Goal: Register for event/course

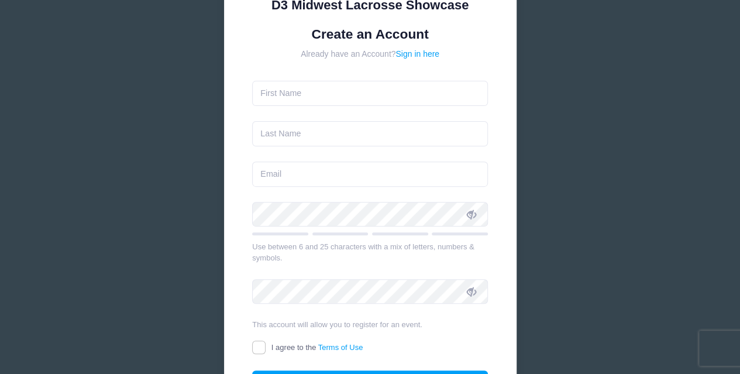
scroll to position [130, 0]
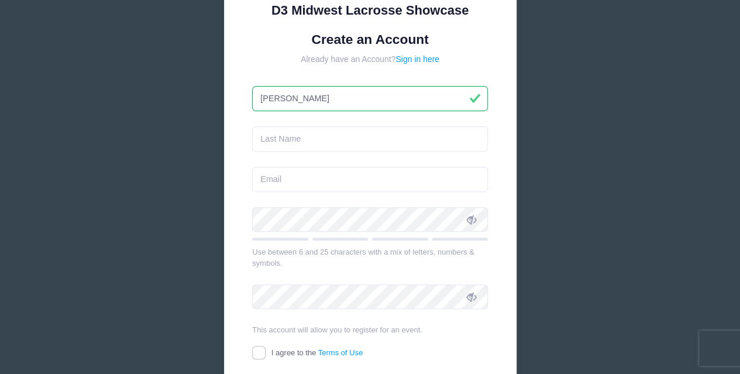
type input "[PERSON_NAME]"
click at [359, 140] on input "text" at bounding box center [370, 138] width 236 height 25
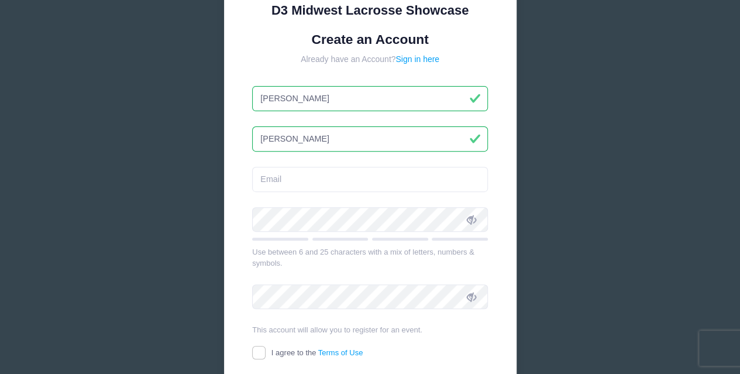
type input "[PERSON_NAME]"
click at [280, 180] on input "email" at bounding box center [370, 179] width 236 height 25
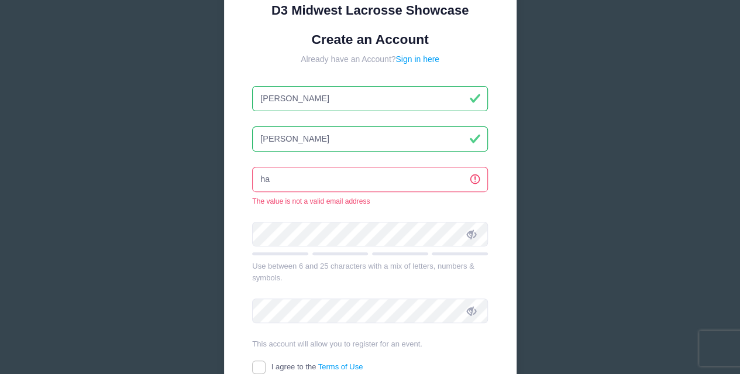
type input "h"
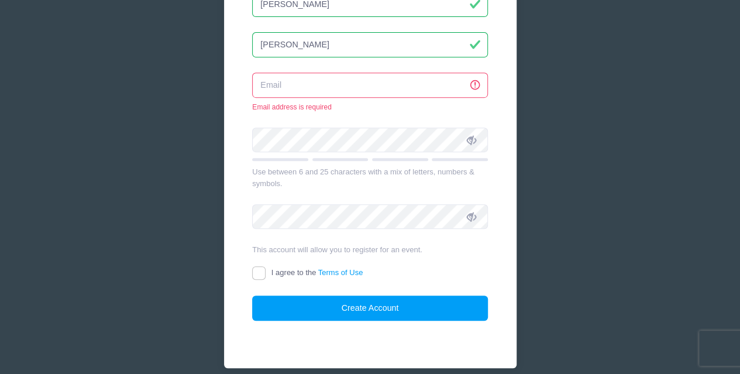
scroll to position [275, 0]
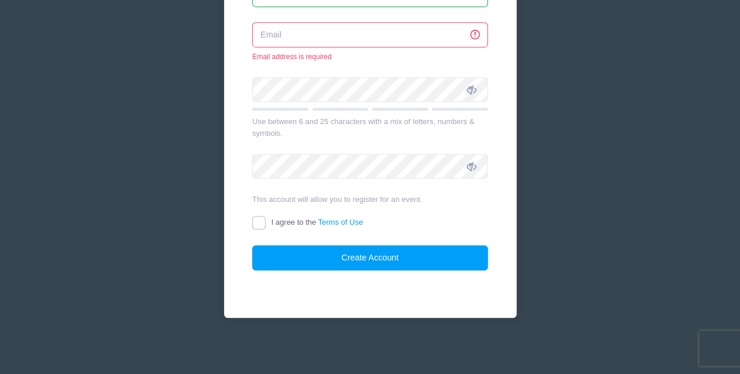
click at [261, 221] on input "I agree to the Terms of Use" at bounding box center [258, 222] width 13 height 13
checkbox input "true"
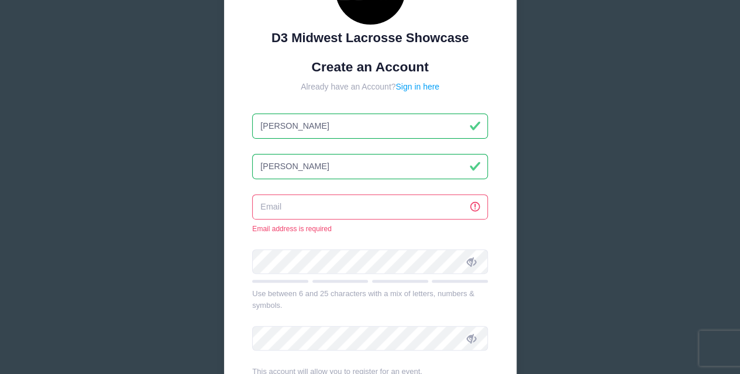
scroll to position [102, 0]
click at [314, 208] on input "email" at bounding box center [370, 207] width 236 height 25
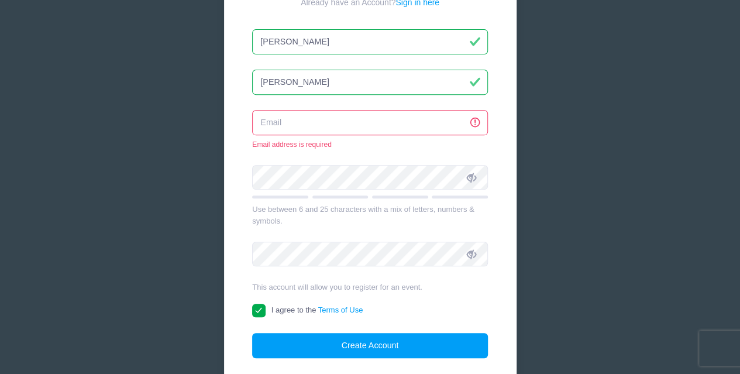
scroll to position [187, 0]
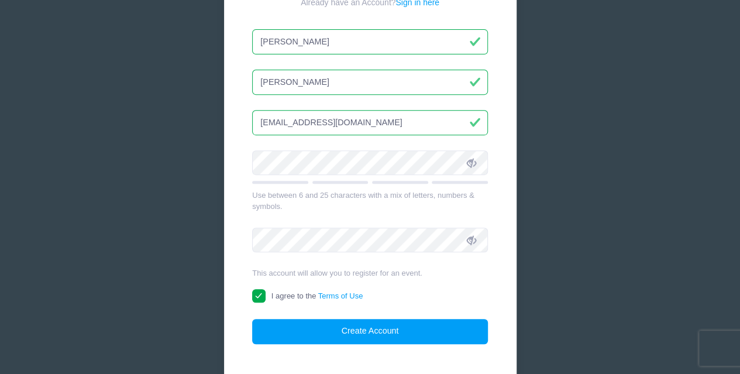
type input "[EMAIL_ADDRESS][DOMAIN_NAME]"
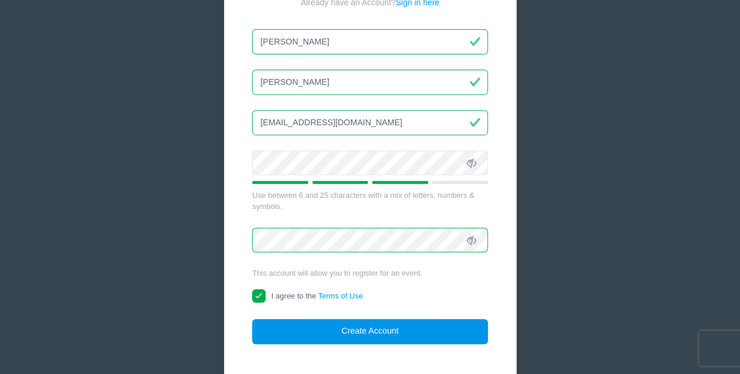
click at [358, 326] on button "Create Account" at bounding box center [370, 331] width 236 height 25
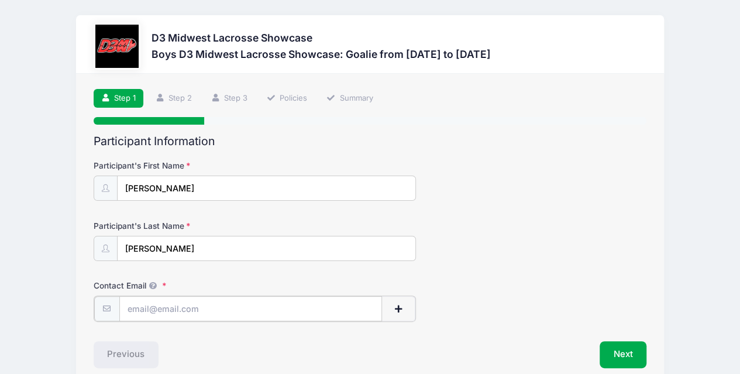
click at [215, 303] on input "Contact Email" at bounding box center [250, 308] width 263 height 25
type input "[EMAIL_ADDRESS][DOMAIN_NAME]"
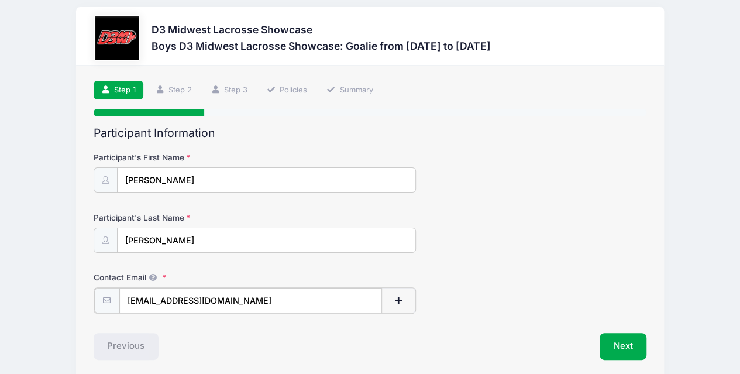
scroll to position [8, 0]
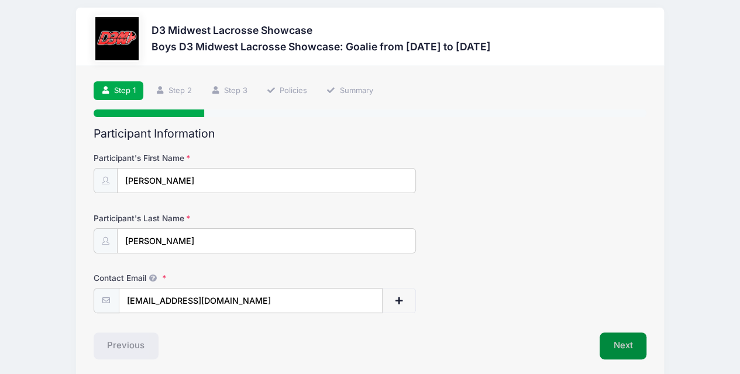
click at [619, 349] on button "Next" at bounding box center [623, 345] width 47 height 27
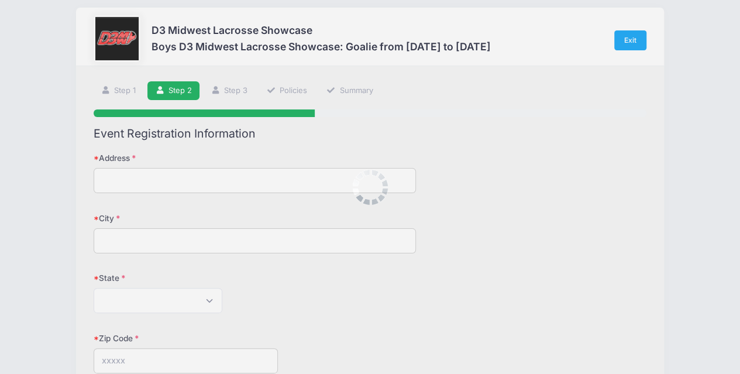
scroll to position [0, 0]
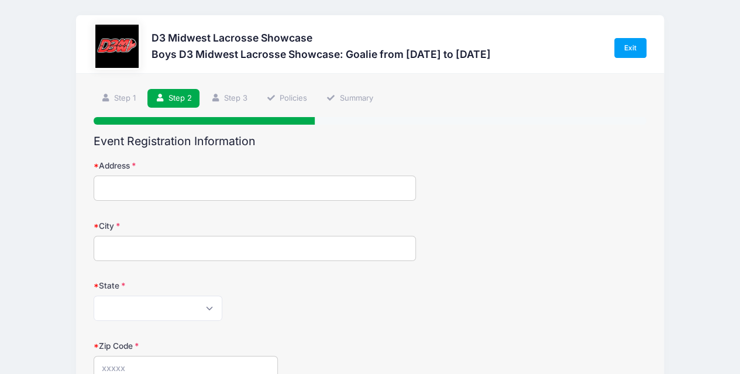
click at [215, 190] on input "Address" at bounding box center [255, 187] width 323 height 25
type input "[STREET_ADDRESS]"
type input "[GEOGRAPHIC_DATA]"
select select "MI"
type input "49685"
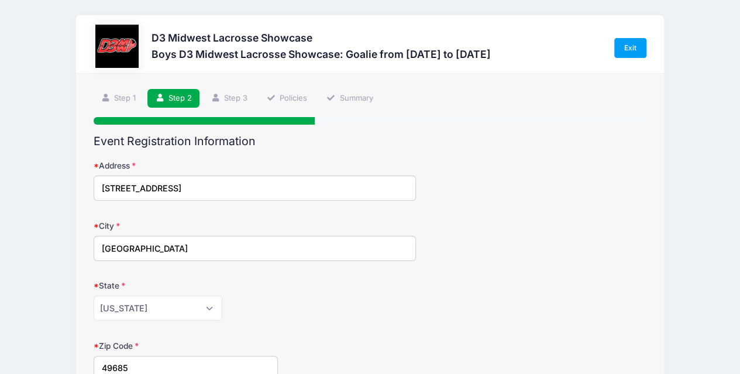
type input "[PHONE_NUMBER]"
type input "[PERSON_NAME]"
type input "[EMAIL_ADDRESS][DOMAIN_NAME]"
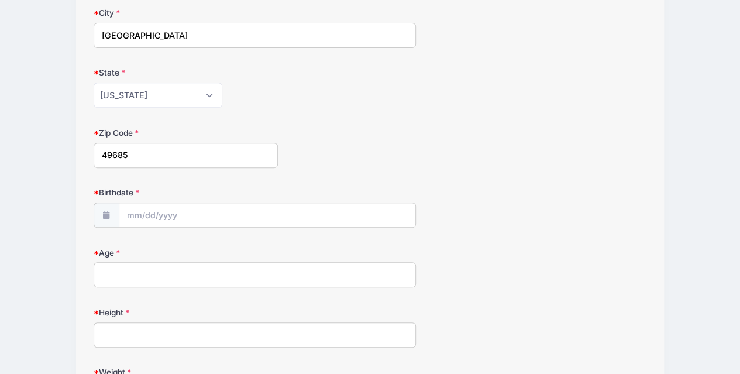
scroll to position [214, 0]
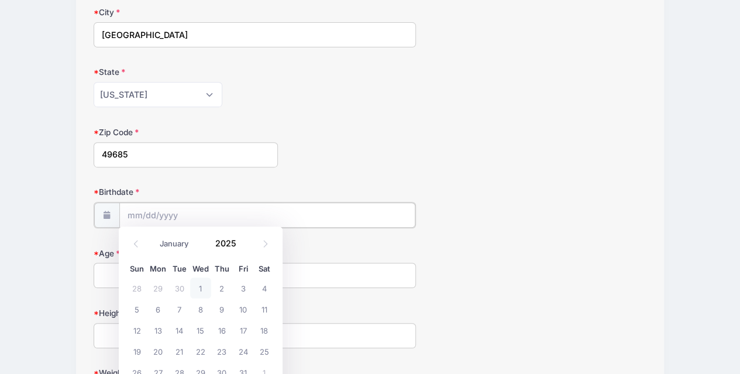
click at [133, 215] on input "Birthdate" at bounding box center [267, 214] width 296 height 25
click at [230, 247] on input "2025" at bounding box center [228, 244] width 38 height 18
click at [242, 247] on span at bounding box center [243, 247] width 8 height 9
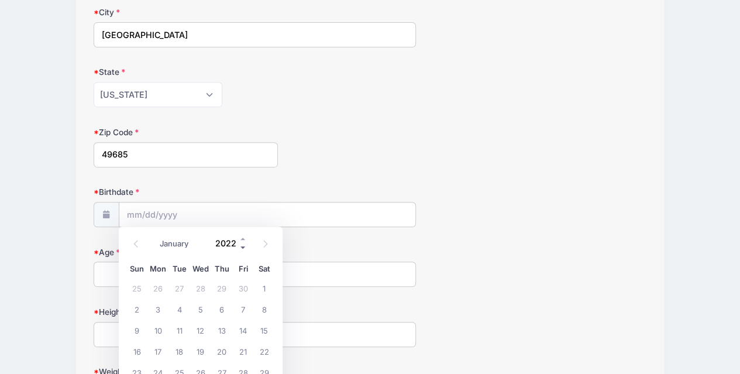
click at [242, 247] on span at bounding box center [243, 247] width 8 height 9
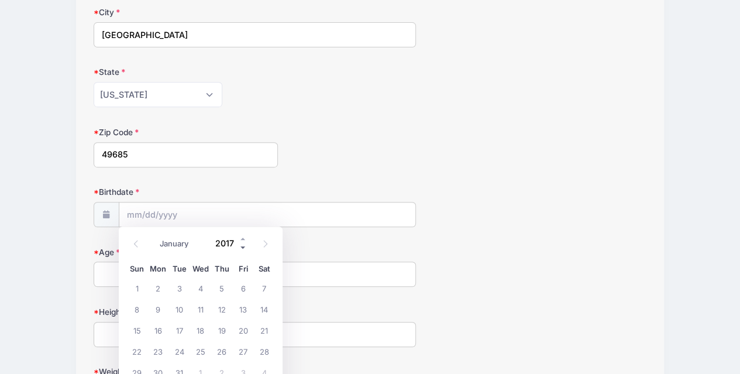
click at [242, 247] on span at bounding box center [243, 247] width 8 height 9
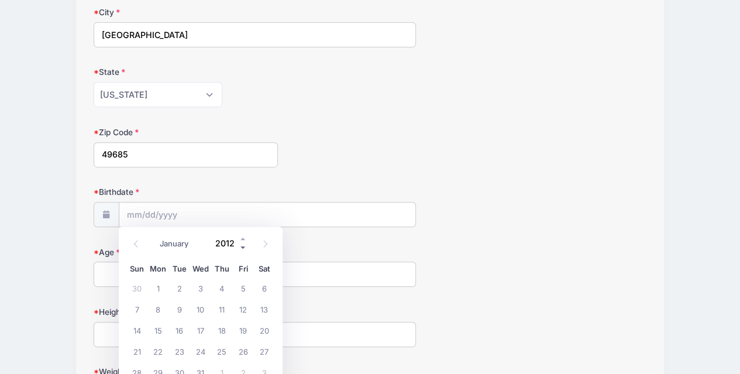
click at [242, 247] on span at bounding box center [243, 247] width 8 height 9
type input "2009"
click at [175, 243] on select "January February March April May June July August September October November De…" at bounding box center [180, 243] width 52 height 15
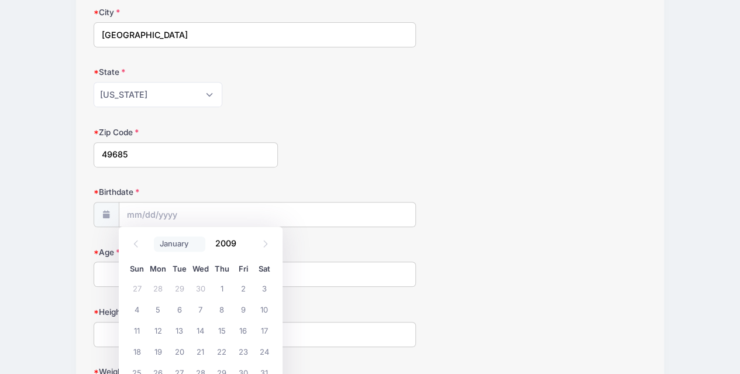
select select "3"
click at [154, 236] on select "January February March April May June July August September October November De…" at bounding box center [180, 243] width 52 height 15
click at [221, 330] on span "16" at bounding box center [221, 329] width 21 height 21
type input "[DATE]"
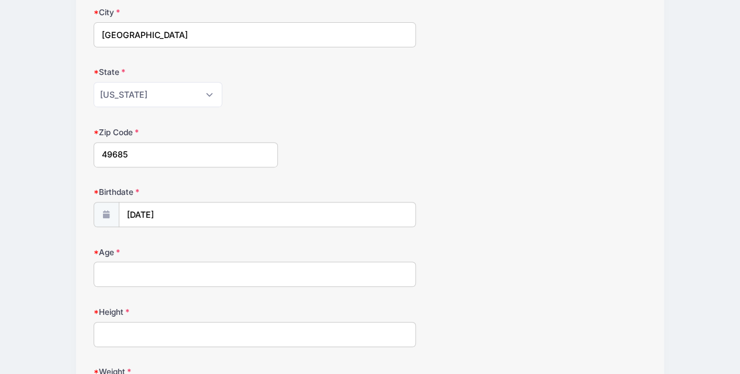
click at [150, 269] on input "Age" at bounding box center [255, 273] width 323 height 25
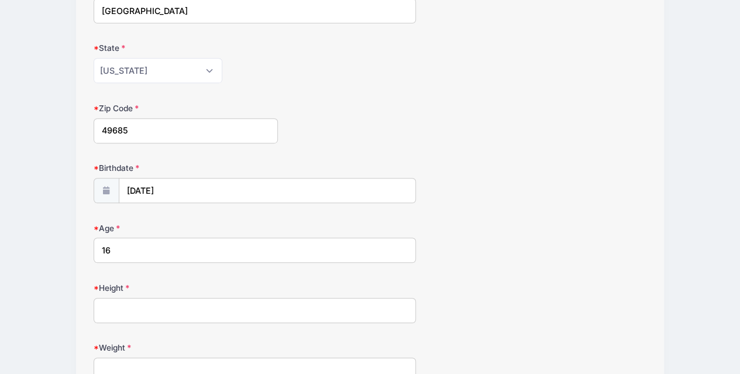
scroll to position [300, 0]
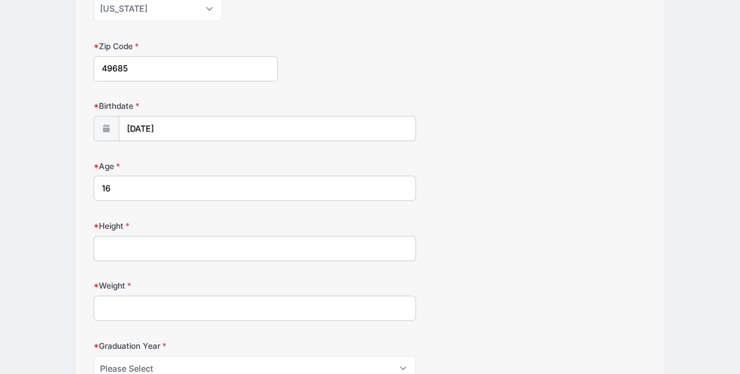
type input "16"
click at [157, 247] on input "Height" at bounding box center [255, 248] width 323 height 25
type input "6'1""
click at [156, 307] on input "Weight" at bounding box center [255, 307] width 323 height 25
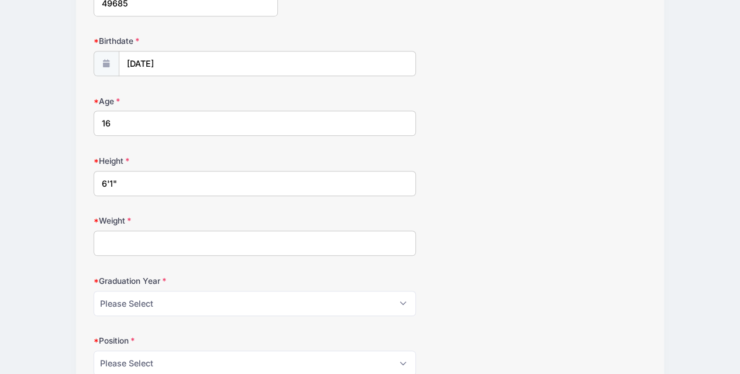
scroll to position [366, 0]
click at [178, 300] on select "Please Select 2024 2025 2026 2027 2028" at bounding box center [255, 301] width 323 height 25
select select "2027"
click at [94, 289] on select "Please Select 2024 2025 2026 2027 2028" at bounding box center [255, 301] width 323 height 25
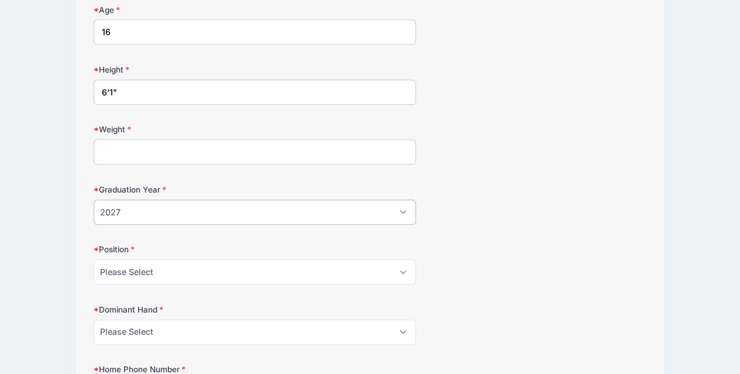
scroll to position [456, 0]
click at [152, 273] on select "Please Select Attack Midfield Defense Goalie LSM Face Off" at bounding box center [255, 271] width 323 height 25
select select "Goalie"
click at [94, 259] on select "Please Select Attack Midfield Defense Goalie LSM Face Off" at bounding box center [255, 271] width 323 height 25
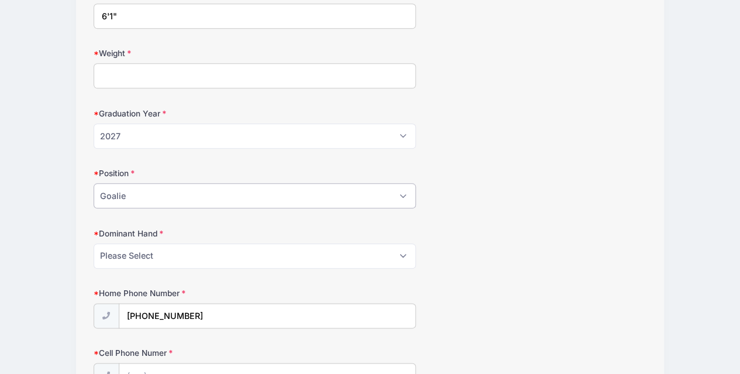
scroll to position [532, 0]
click at [174, 247] on select "Please Select Right Left" at bounding box center [255, 255] width 323 height 25
select select "Right"
click at [94, 243] on select "Please Select Right Left" at bounding box center [255, 255] width 323 height 25
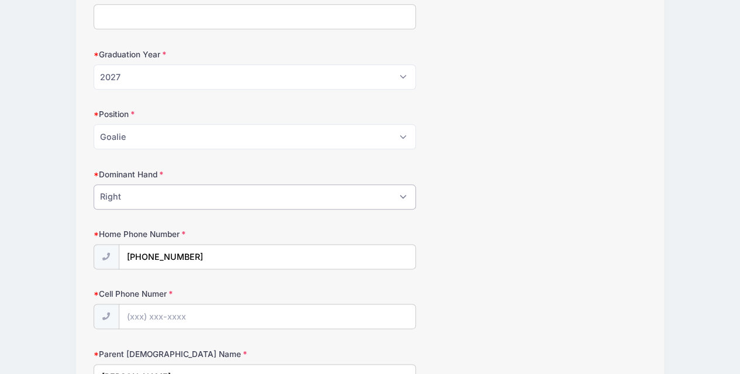
scroll to position [594, 0]
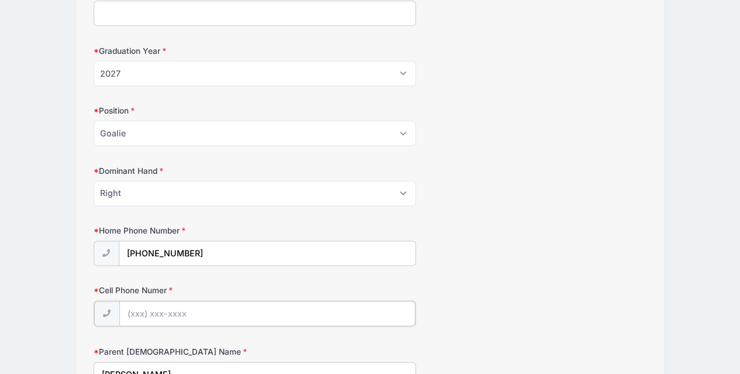
click at [177, 308] on input "Cell Phone Numer" at bounding box center [267, 313] width 296 height 25
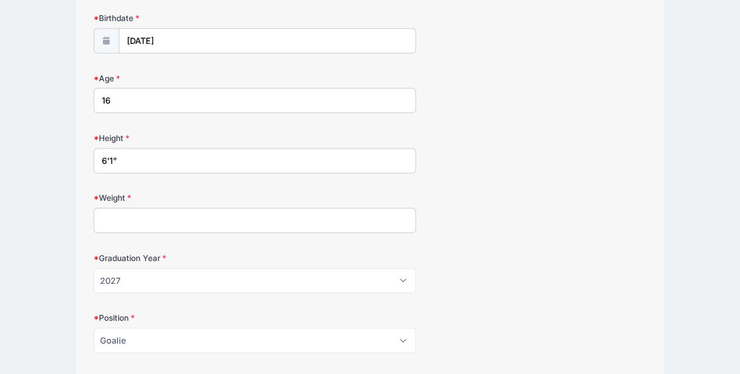
scroll to position [385, 0]
click at [159, 221] on input "Weight" at bounding box center [255, 222] width 323 height 25
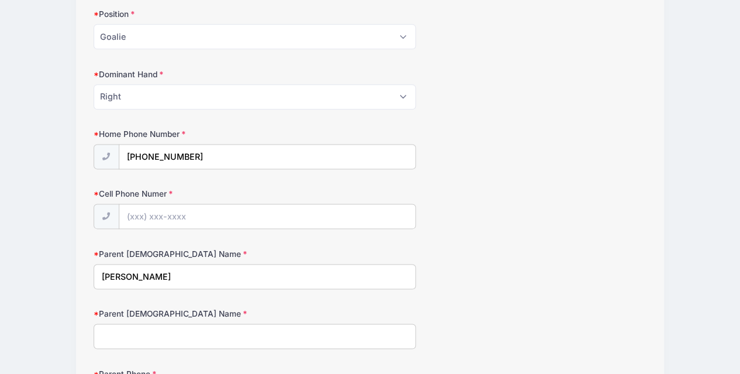
scroll to position [691, 0]
type input "170"
click at [138, 206] on input "Cell Phone Numer" at bounding box center [267, 216] width 296 height 25
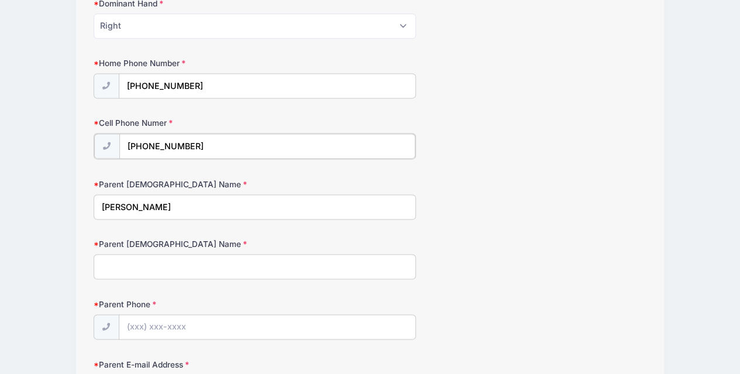
scroll to position [786, 0]
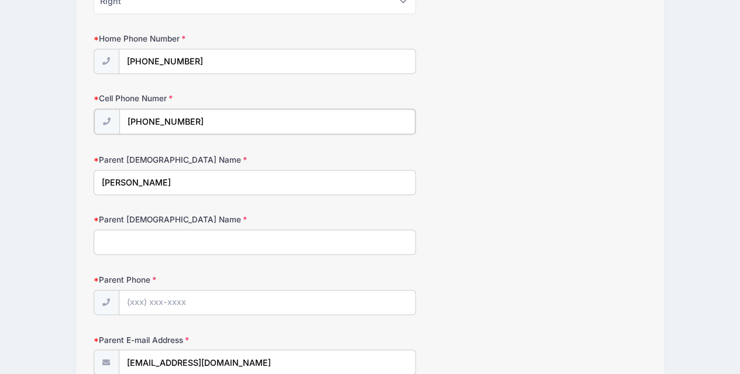
type input "[PHONE_NUMBER]"
click at [139, 237] on input "Parent [DEMOGRAPHIC_DATA] Name" at bounding box center [255, 240] width 323 height 25
type input "[PERSON_NAME]"
click at [195, 289] on input "Parent Phone" at bounding box center [267, 301] width 296 height 25
type input "[PHONE_NUMBER]"
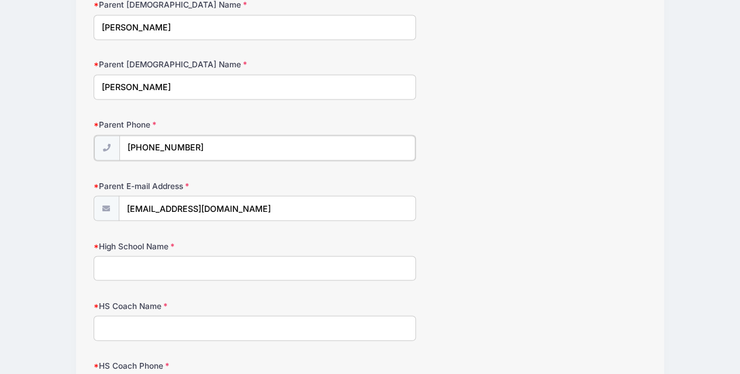
scroll to position [943, 0]
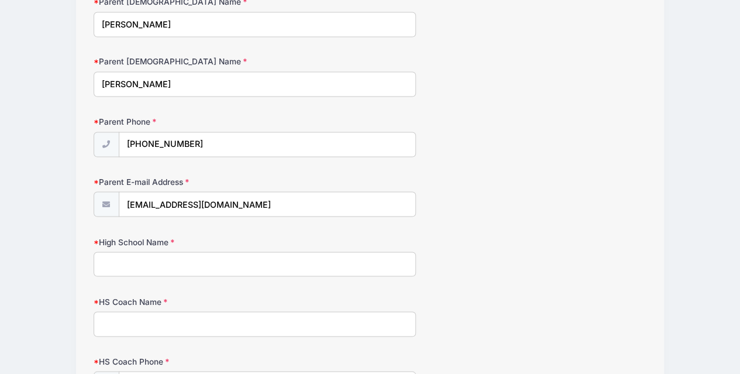
click at [247, 256] on input "High School Name" at bounding box center [255, 264] width 323 height 25
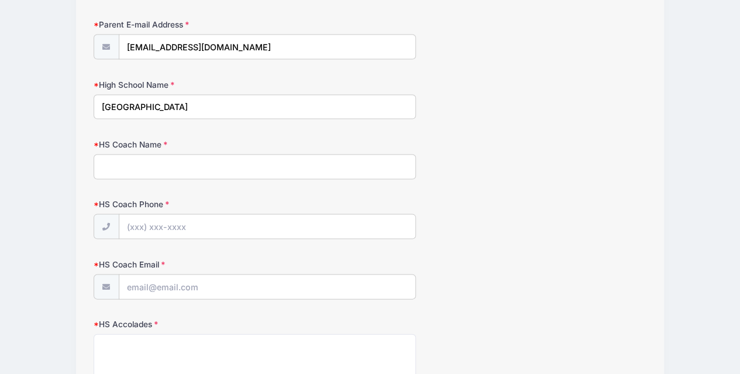
scroll to position [1103, 0]
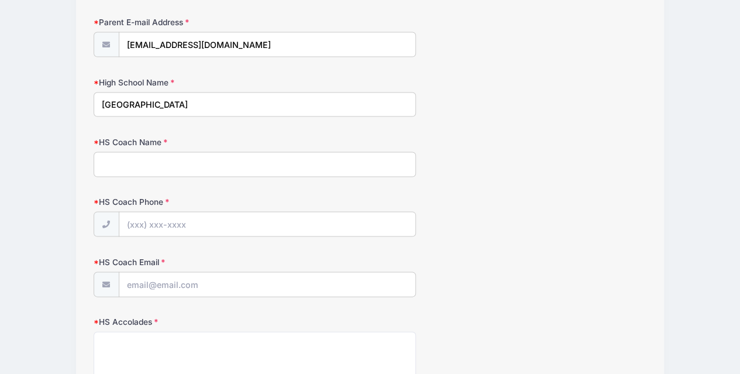
type input "[GEOGRAPHIC_DATA]"
click at [215, 158] on input "HS Coach Name" at bounding box center [255, 164] width 323 height 25
type input "[PERSON_NAME]"
click at [139, 219] on input "HS Coach Phone" at bounding box center [267, 224] width 296 height 25
type input "(231"
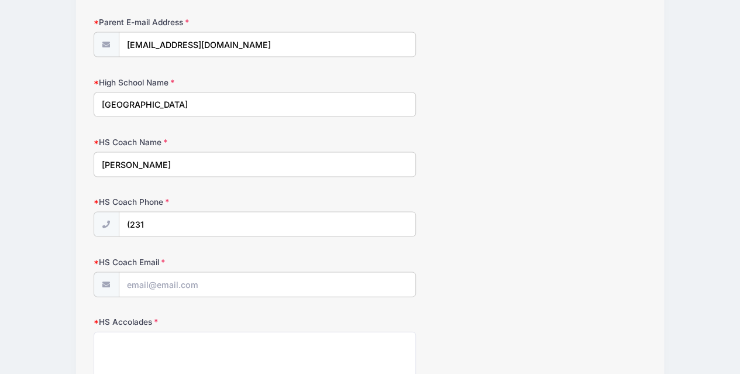
click at [126, 156] on input "[PERSON_NAME]" at bounding box center [255, 164] width 323 height 25
type input "[PERSON_NAME]"
click at [162, 212] on input "(231" at bounding box center [267, 224] width 296 height 25
type input "[PHONE_NUMBER]"
click at [177, 272] on input "HS Coach Email" at bounding box center [267, 284] width 296 height 25
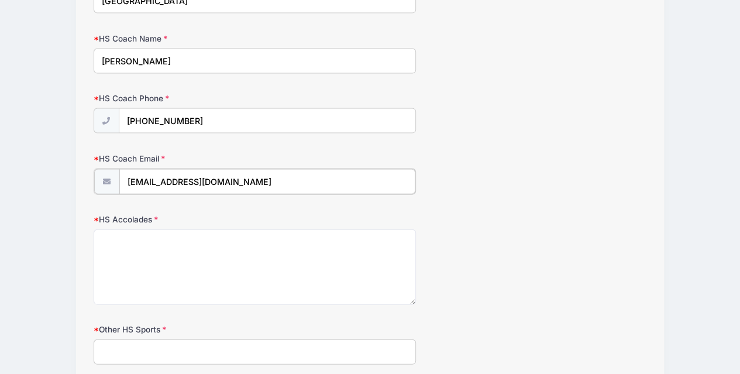
scroll to position [1225, 0]
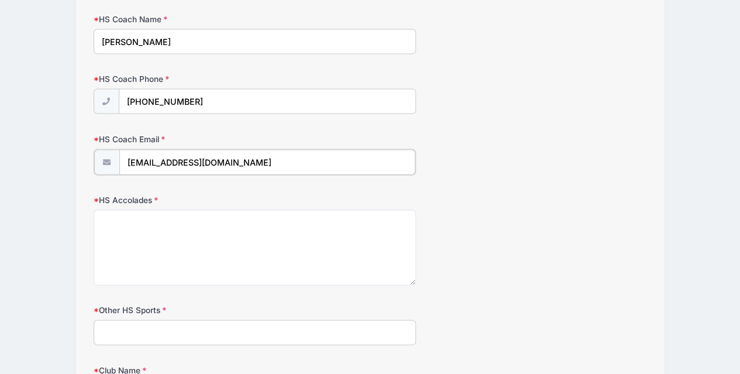
type input "[EMAIL_ADDRESS][DOMAIN_NAME]"
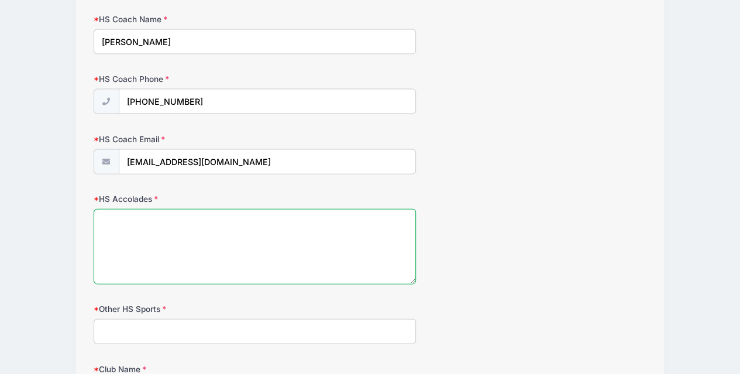
click at [199, 219] on textarea "HS Accolades" at bounding box center [255, 246] width 323 height 75
click at [122, 241] on textarea "Multiple game MVP Ascender Award IMG Summer Camp 2025" at bounding box center [255, 246] width 323 height 75
click at [292, 229] on textarea "Multiple game MVP Ascender Award IMG Summer Camp 2025" at bounding box center [255, 246] width 323 height 75
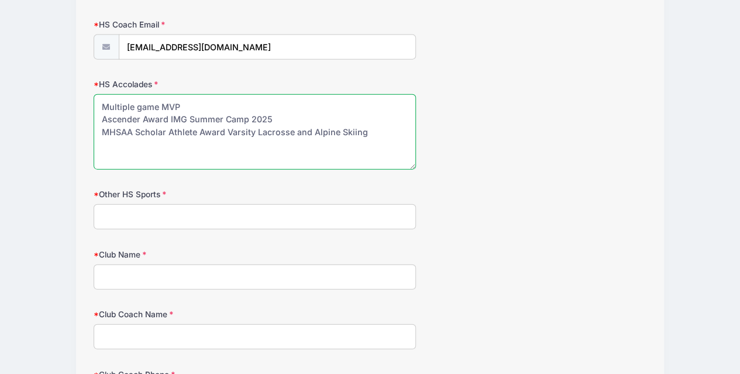
scroll to position [1362, 0]
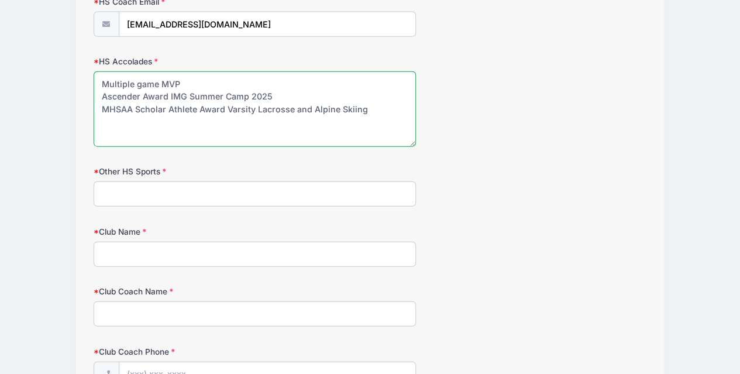
type textarea "Multiple game MVP Ascender Award IMG Summer Camp 2025 MHSAA Scholar Athlete Awa…"
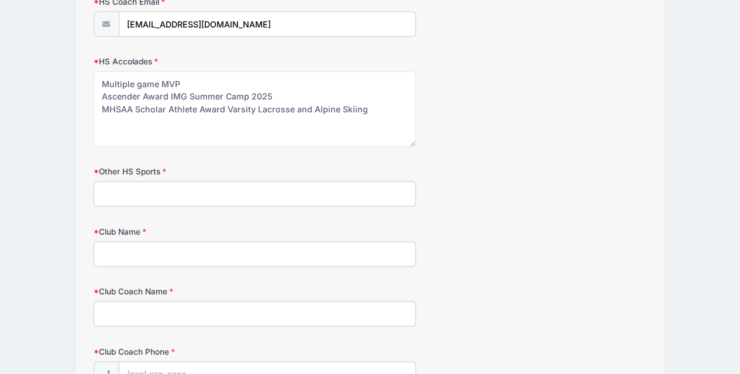
click at [174, 187] on input "Other HS Sports" at bounding box center [255, 193] width 323 height 25
type input "Alpine Skiing, Tennis"
click at [212, 247] on input "Club Name" at bounding box center [255, 254] width 323 height 25
type input "Traverse City United"
click at [210, 302] on input "Club Coach Name" at bounding box center [255, 313] width 323 height 25
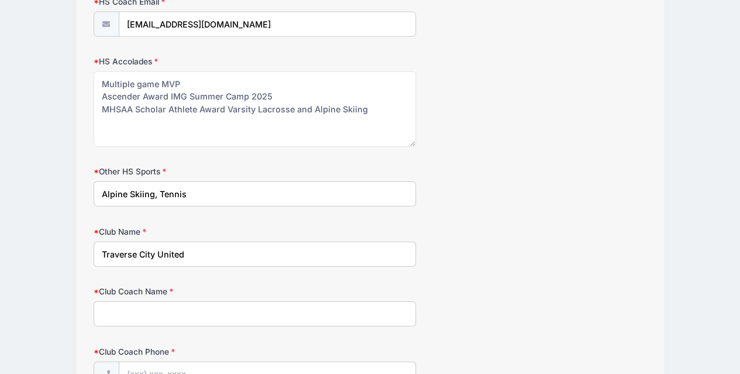
type input "M"
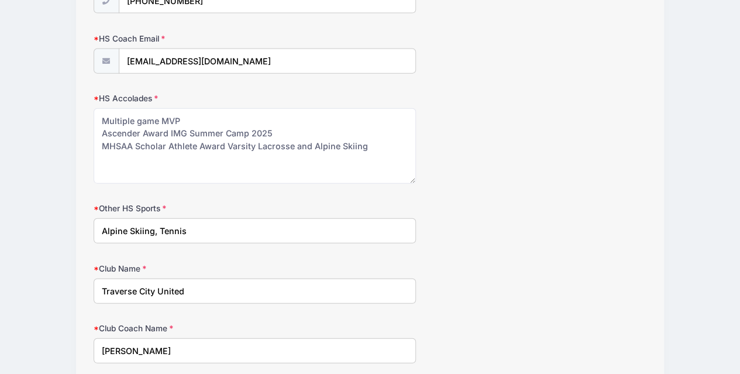
scroll to position [1312, 0]
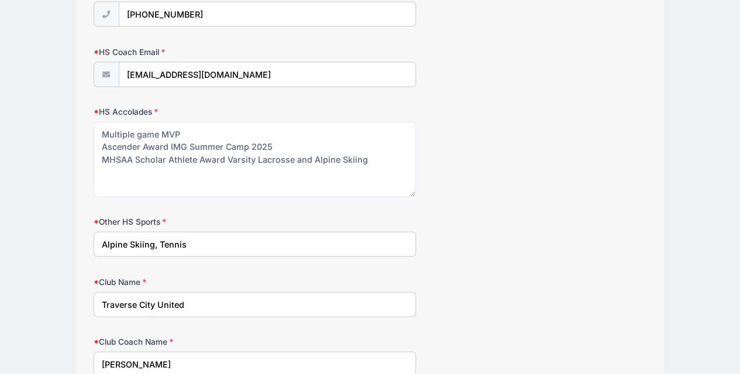
type input "[PERSON_NAME]"
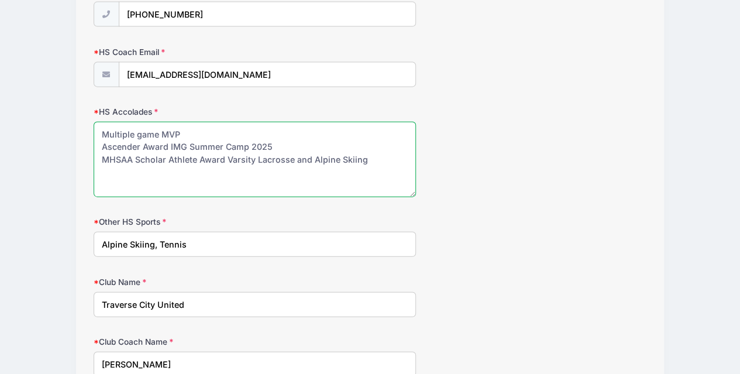
click at [116, 166] on textarea "Multiple game MVP Ascender Award IMG Summer Camp 2025 MHSAA Scholar Athlete Awa…" at bounding box center [255, 159] width 323 height 75
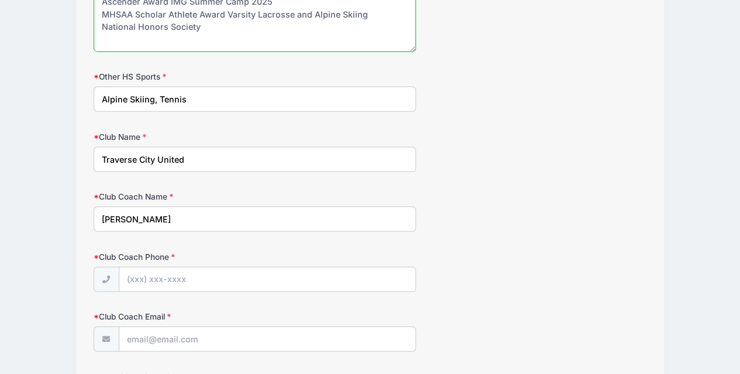
scroll to position [1493, 0]
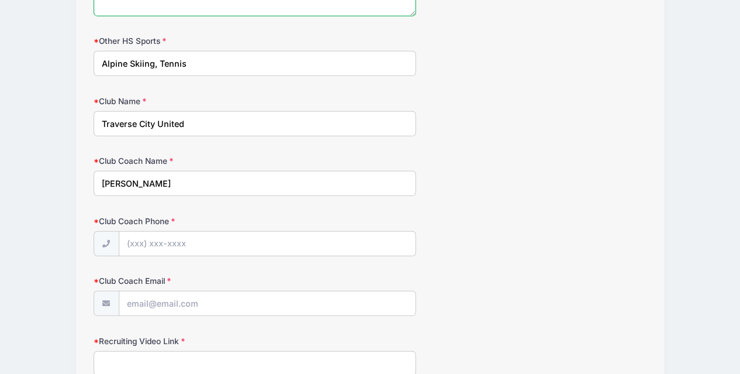
type textarea "Multiple game MVP Ascender Award IMG Summer Camp 2025 MHSAA Scholar Athlete Awa…"
click at [142, 232] on input "Club Coach Phone" at bounding box center [267, 244] width 296 height 25
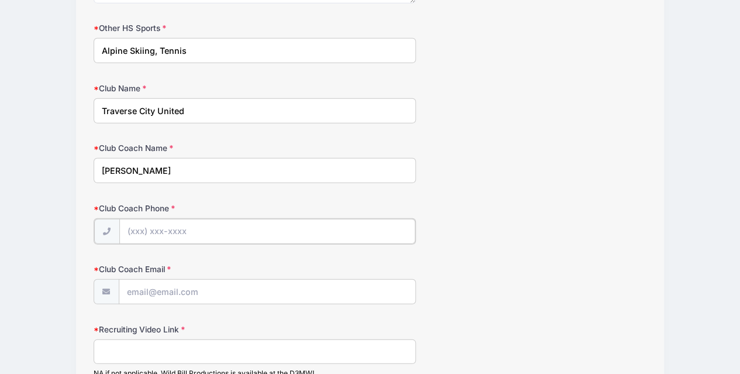
scroll to position [1517, 0]
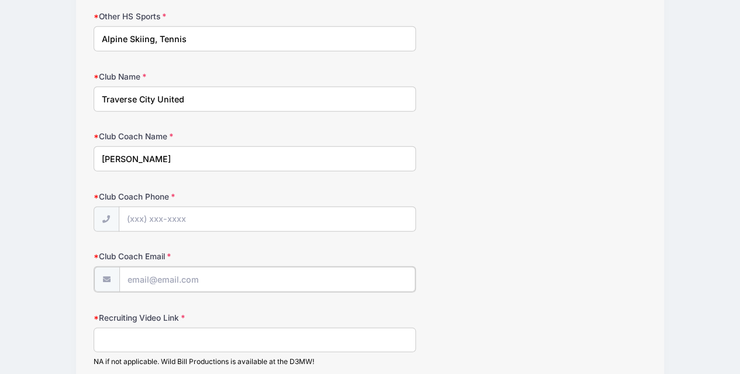
click at [138, 274] on input "Club Coach Email" at bounding box center [267, 279] width 296 height 25
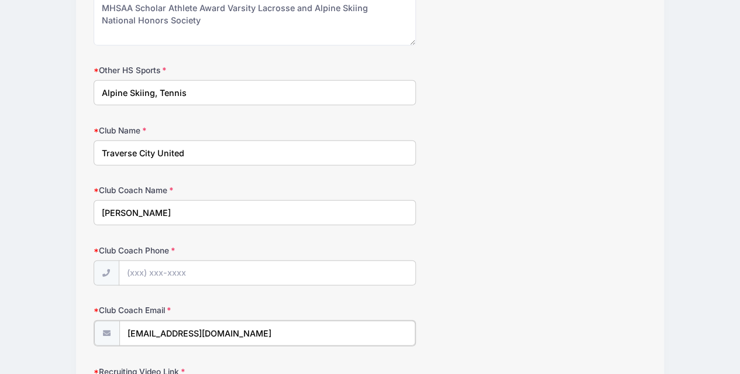
scroll to position [1454, 0]
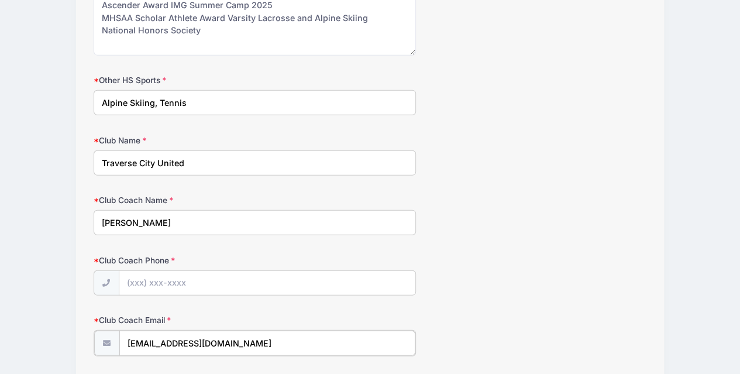
type input "[EMAIL_ADDRESS][DOMAIN_NAME]"
click at [156, 216] on input "[PERSON_NAME]" at bounding box center [255, 222] width 323 height 25
type input "[PERSON_NAME]"
click at [138, 274] on input "Club Coach Phone" at bounding box center [267, 283] width 296 height 25
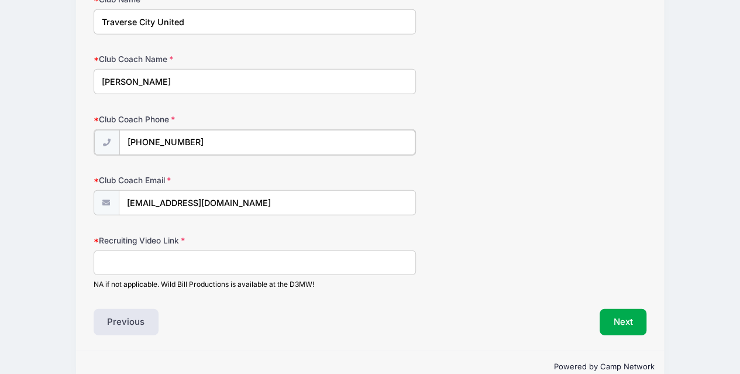
scroll to position [1605, 0]
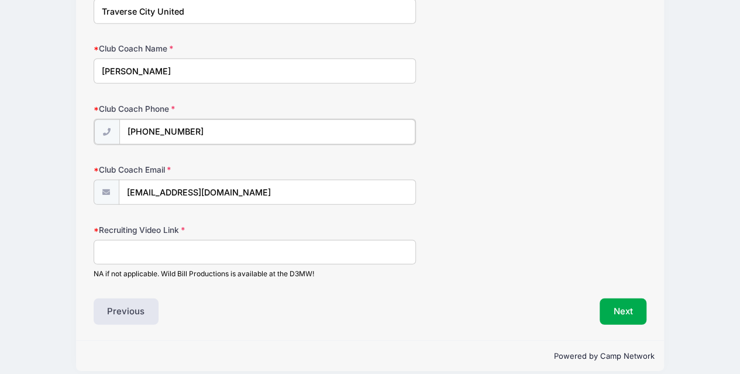
type input "[PHONE_NUMBER]"
click at [198, 243] on input "Recruiting Video Link" at bounding box center [255, 251] width 323 height 25
click at [132, 245] on input "Recruiting Video Link" at bounding box center [255, 251] width 323 height 25
paste input "[URL][DOMAIN_NAME]"
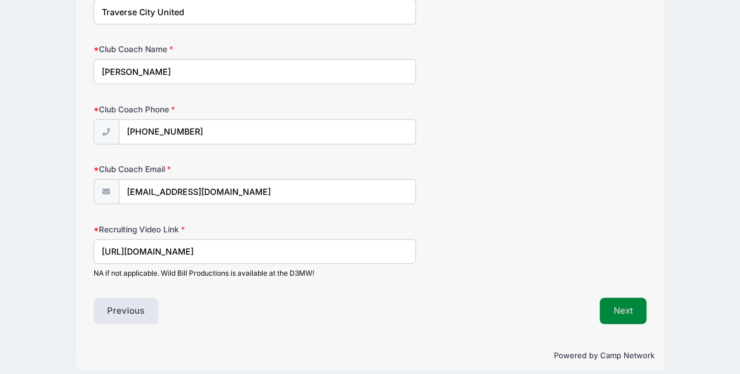
type input "[URL][DOMAIN_NAME]"
click at [615, 302] on button "Next" at bounding box center [623, 311] width 47 height 27
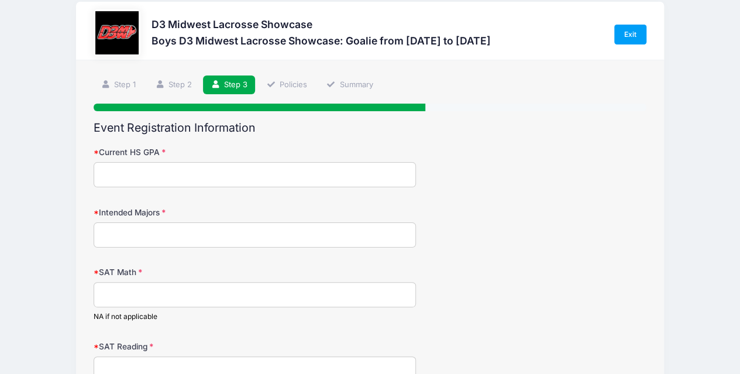
scroll to position [0, 0]
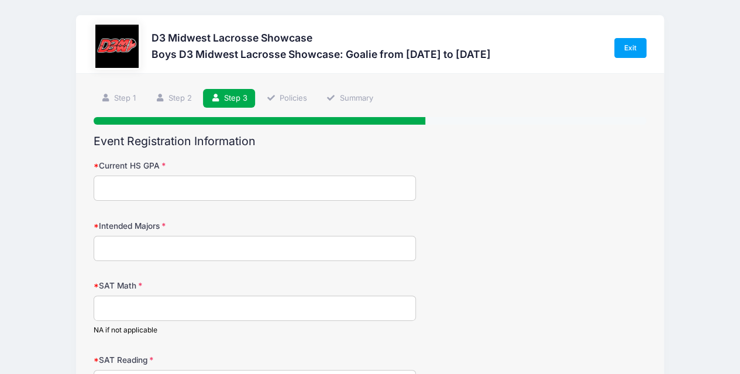
click at [235, 191] on input "Current HS GPA" at bounding box center [255, 187] width 323 height 25
type input "3.50"
click at [183, 245] on input "Intended Majors" at bounding box center [255, 248] width 323 height 25
click at [239, 307] on input "SAT Math" at bounding box center [255, 307] width 323 height 25
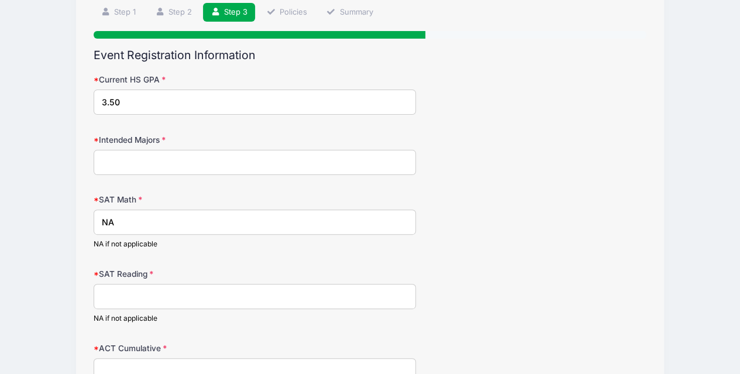
scroll to position [92, 0]
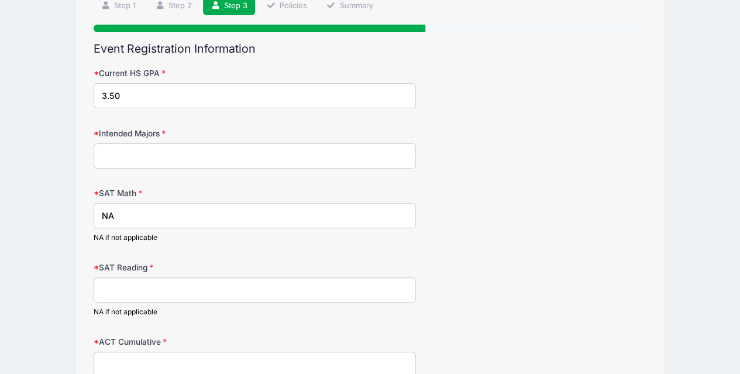
type input "NA"
click at [259, 294] on input "SAT Reading" at bounding box center [255, 289] width 323 height 25
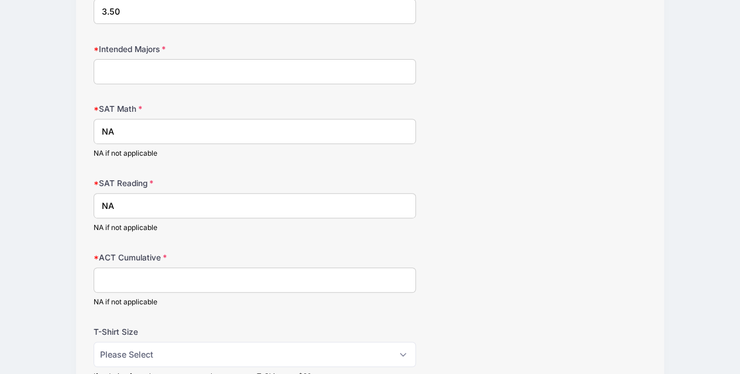
scroll to position [179, 0]
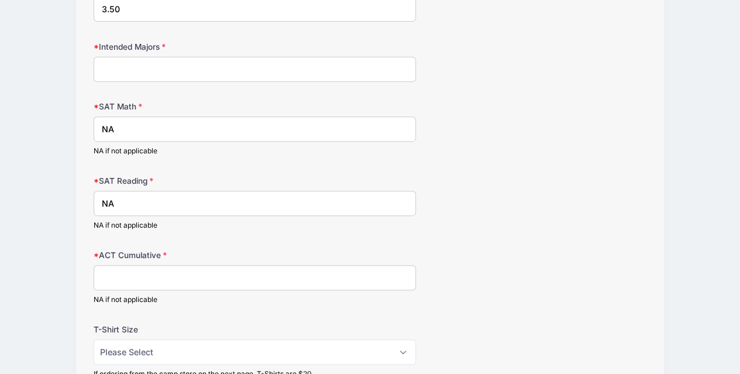
type input "NA"
click at [247, 278] on input "ACT Cumulative" at bounding box center [255, 277] width 323 height 25
click at [171, 280] on input "ACT Cumulative" at bounding box center [255, 277] width 323 height 25
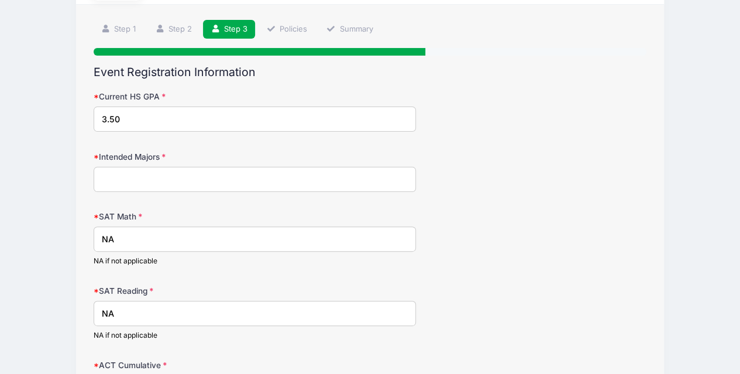
scroll to position [68, 0]
type input "NA"
click at [225, 181] on input "Intended Majors" at bounding box center [255, 179] width 323 height 25
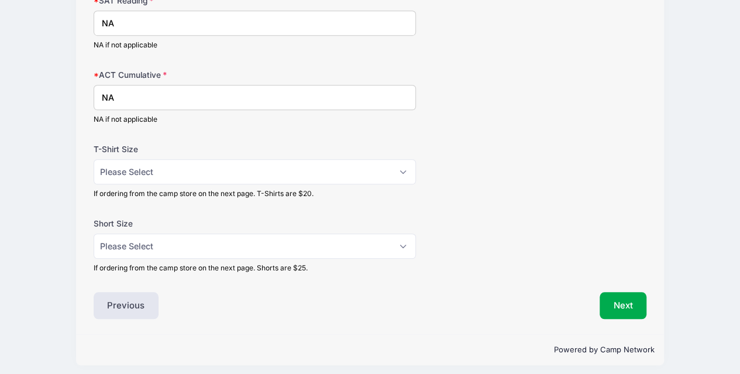
scroll to position [360, 0]
type input "undecided, business/engineering"
click at [362, 166] on select "Please Select Adult Small Adult Medium Adult Large Adult XL" at bounding box center [255, 171] width 323 height 25
select select "Adult Large"
click at [94, 159] on select "Please Select Adult Small Adult Medium Adult Large Adult XL" at bounding box center [255, 171] width 323 height 25
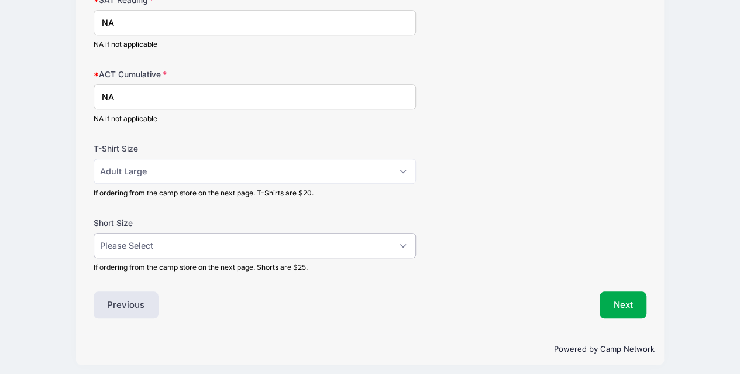
click at [309, 235] on select "Please Select Adult Small Adult Medium Adult Large Adult XL" at bounding box center [255, 245] width 323 height 25
select select "Adult Large"
click at [94, 233] on select "Please Select Adult Small Adult Medium Adult Large Adult XL" at bounding box center [255, 245] width 323 height 25
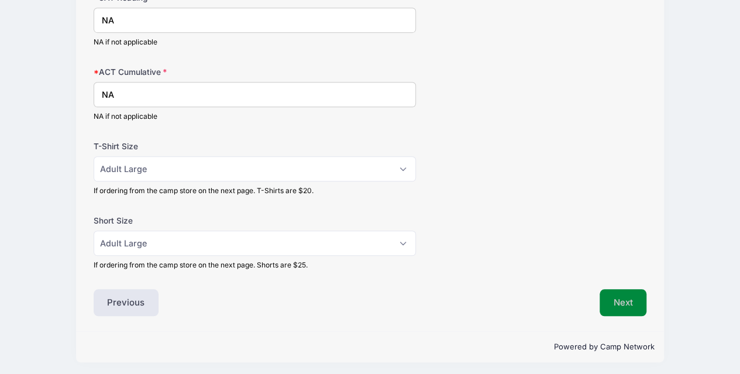
click at [628, 301] on button "Next" at bounding box center [623, 302] width 47 height 27
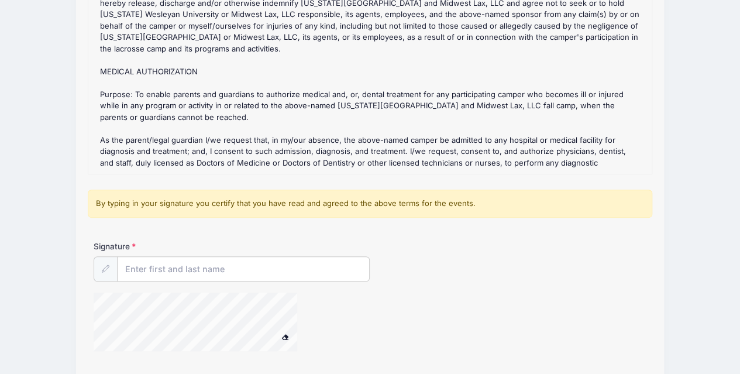
scroll to position [200, 0]
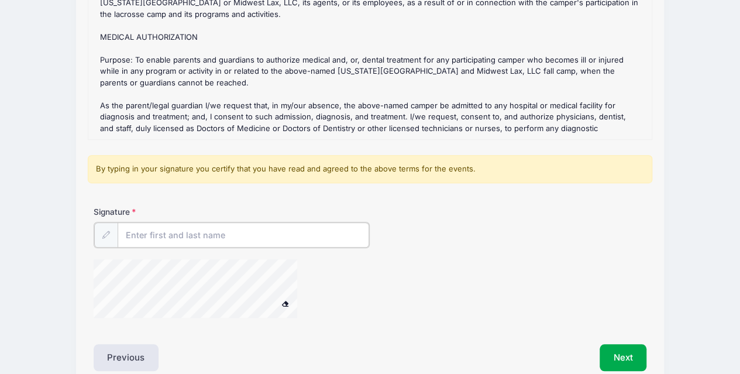
click at [186, 233] on input "Signature" at bounding box center [244, 234] width 252 height 25
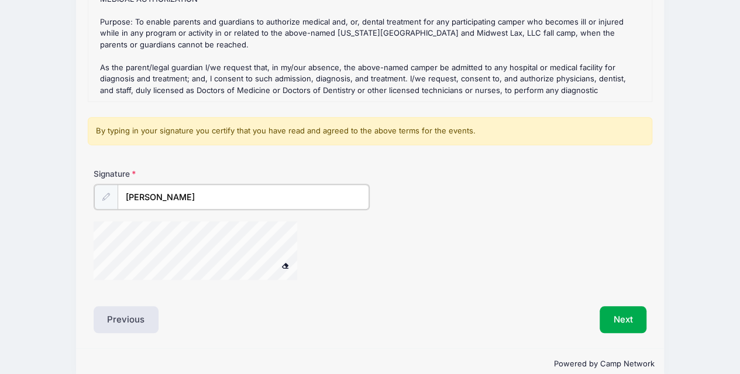
scroll to position [256, 0]
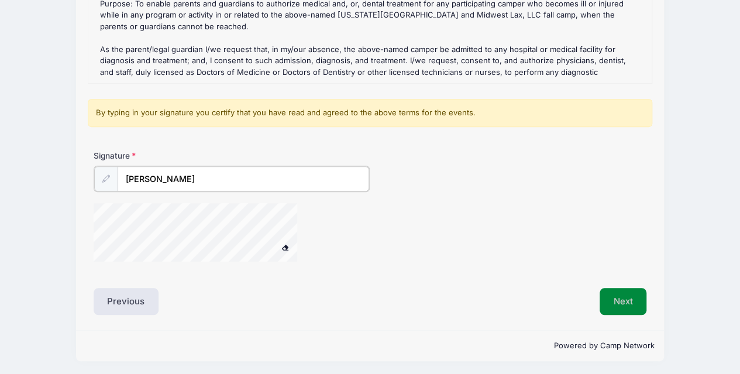
type input "[PERSON_NAME]"
click at [618, 306] on button "Next" at bounding box center [623, 300] width 47 height 27
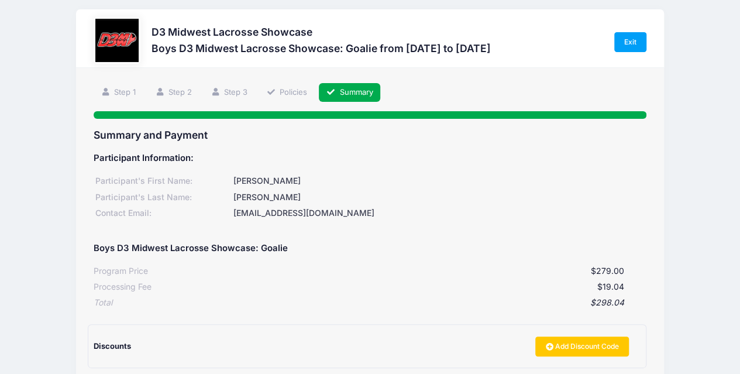
scroll to position [0, 0]
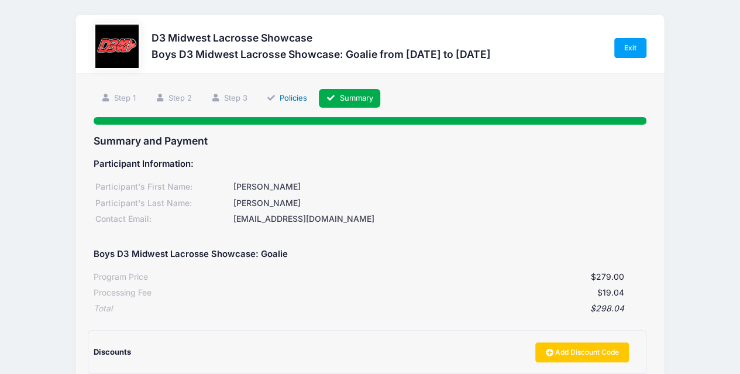
click at [292, 102] on link "Policies" at bounding box center [287, 98] width 56 height 19
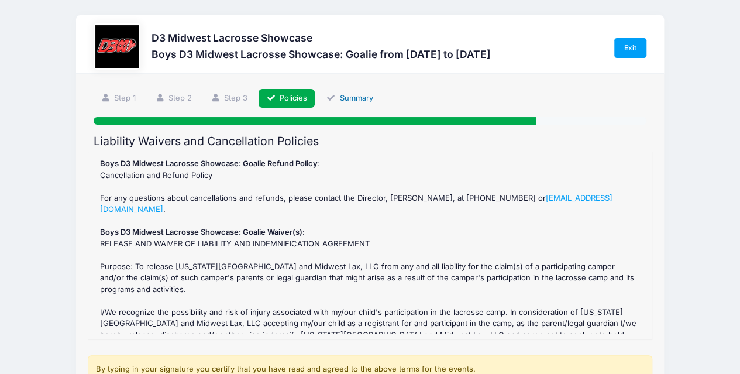
click at [346, 97] on link "Summary" at bounding box center [350, 98] width 62 height 19
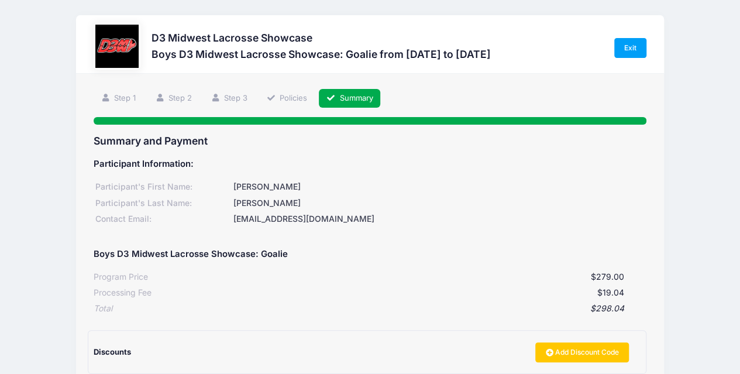
click at [464, 260] on div "Boys D3 Midwest Lacrosse Showcase: Goalie" at bounding box center [370, 253] width 553 height 27
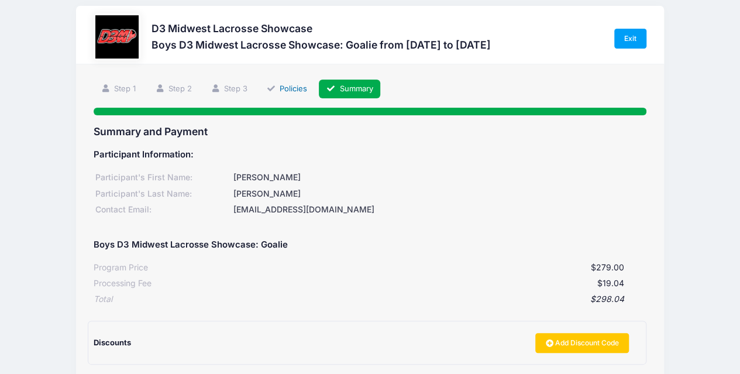
click at [273, 88] on icon at bounding box center [270, 89] width 9 height 8
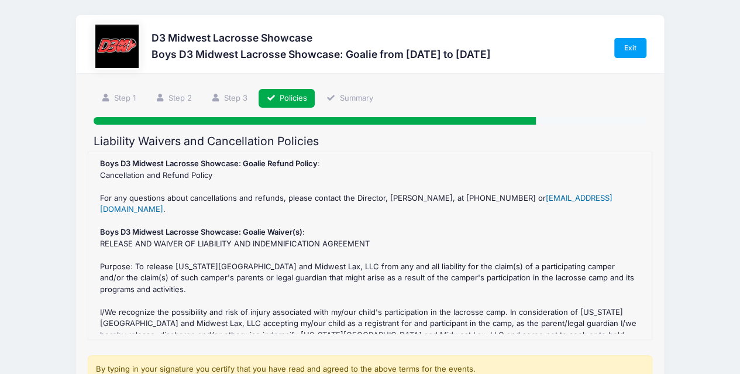
click at [559, 201] on link "[EMAIL_ADDRESS][DOMAIN_NAME]" at bounding box center [356, 203] width 512 height 21
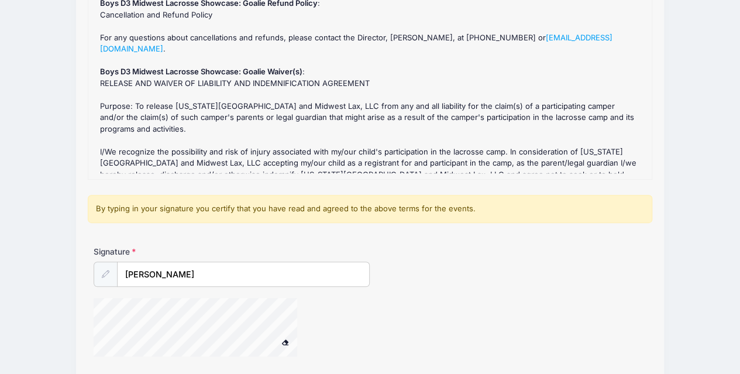
scroll to position [89, 0]
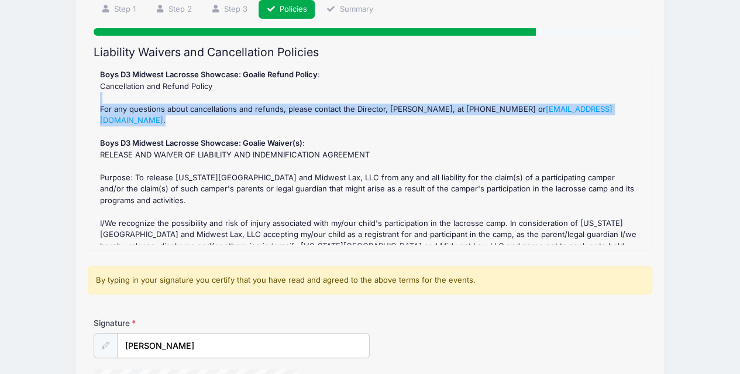
drag, startPoint x: 717, startPoint y: 94, endPoint x: 745, endPoint y: 111, distance: 32.3
click at [739, 111] on html "Processing Request Please wait... Processing Request Please wait... Processing …" at bounding box center [370, 98] width 740 height 374
